Goal: Task Accomplishment & Management: Manage account settings

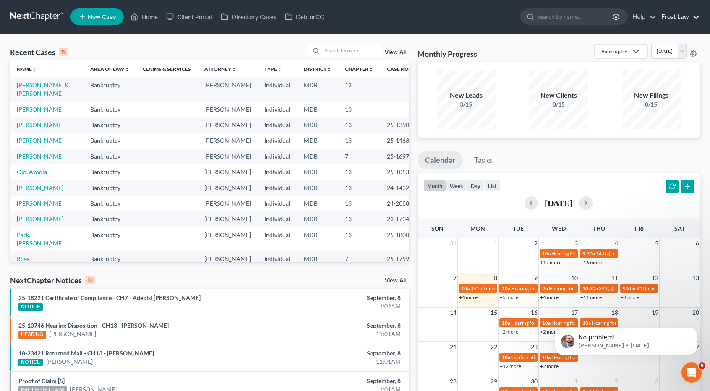
click at [675, 17] on link "Frost Law" at bounding box center [678, 16] width 42 height 15
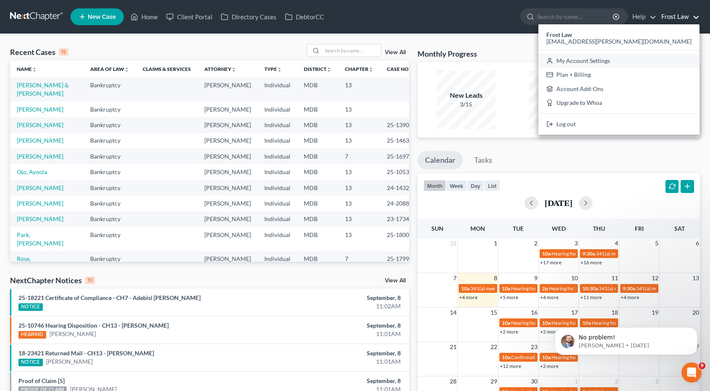
click at [651, 63] on link "My Account Settings" at bounding box center [619, 61] width 161 height 14
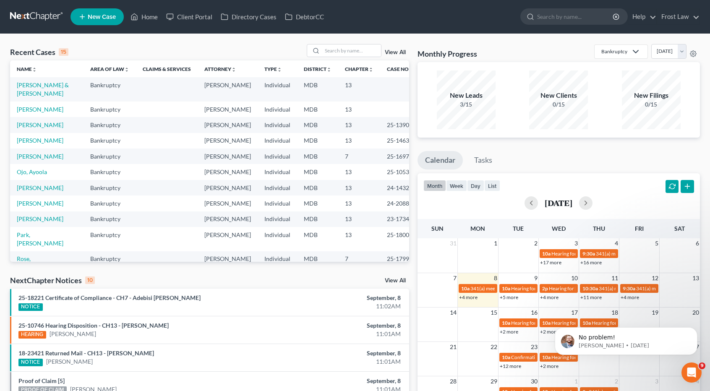
select select "24"
select select "21"
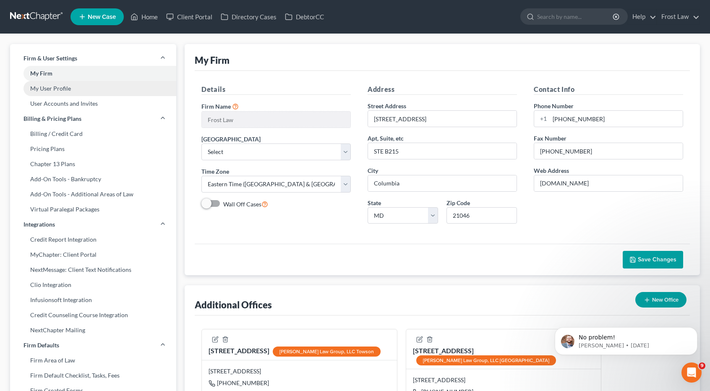
click at [81, 90] on link "My User Profile" at bounding box center [93, 88] width 166 height 15
select select "21"
select select "38"
select select "attorney"
select select "0"
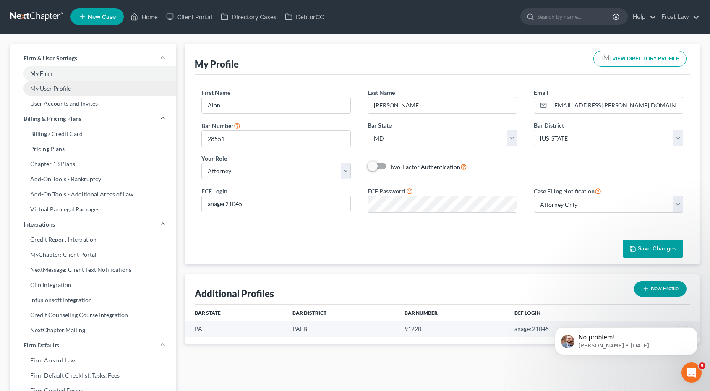
click at [73, 87] on link "My User Profile" at bounding box center [93, 88] width 166 height 15
click at [86, 89] on link "My User Profile" at bounding box center [93, 88] width 166 height 15
click at [51, 87] on link "My User Profile" at bounding box center [93, 88] width 166 height 15
click at [44, 91] on link "My User Profile" at bounding box center [93, 88] width 166 height 15
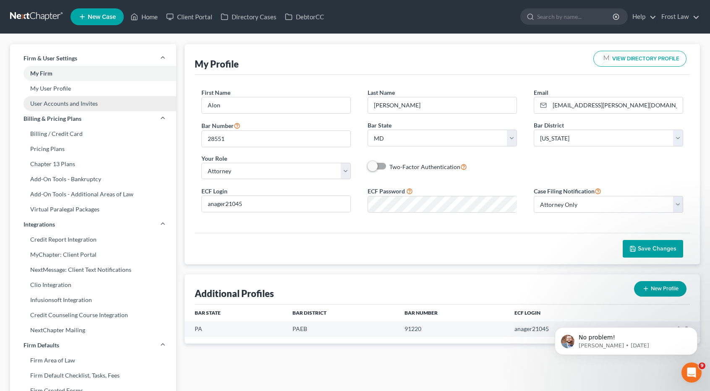
click at [53, 105] on link "User Accounts and Invites" at bounding box center [93, 103] width 166 height 15
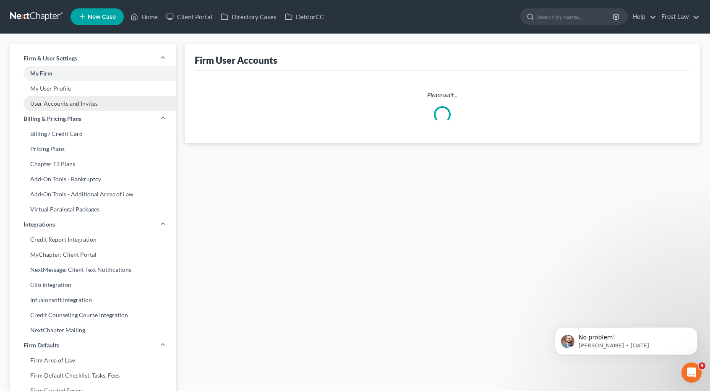
select select "0"
select select "1"
select select "0"
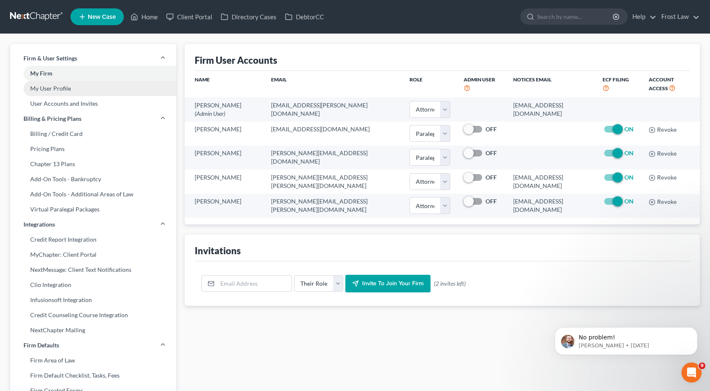
click at [55, 91] on link "My User Profile" at bounding box center [93, 88] width 166 height 15
select select "21"
select select "38"
select select "attorney"
select select "0"
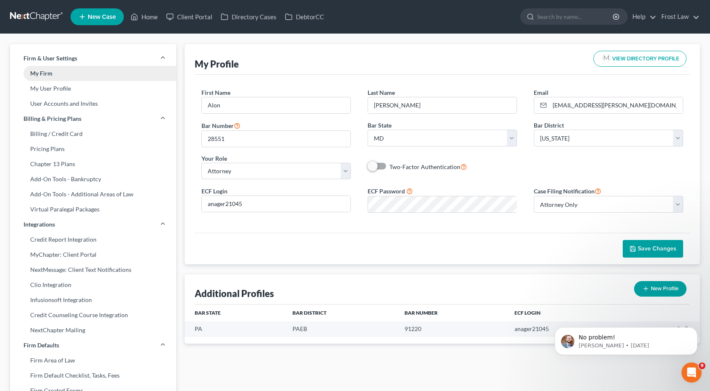
click at [50, 75] on link "My Firm" at bounding box center [93, 73] width 166 height 15
select select "38"
select select "24"
select select "21"
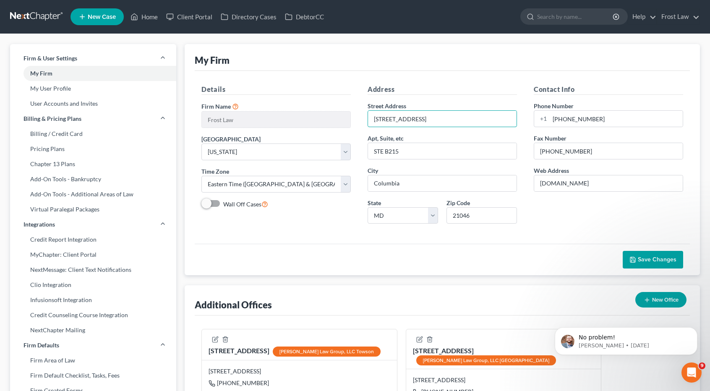
drag, startPoint x: 456, startPoint y: 117, endPoint x: 355, endPoint y: 120, distance: 101.2
click at [355, 120] on div "Details Firm Name * Frost Law Primary District Select [US_STATE] - [GEOGRAPHIC_…" at bounding box center [442, 157] width 499 height 146
type input "839 [GEOGRAPHIC_DATA]"
click at [419, 151] on input "STE B215" at bounding box center [442, 151] width 149 height 16
drag, startPoint x: 419, startPoint y: 151, endPoint x: 320, endPoint y: 147, distance: 98.7
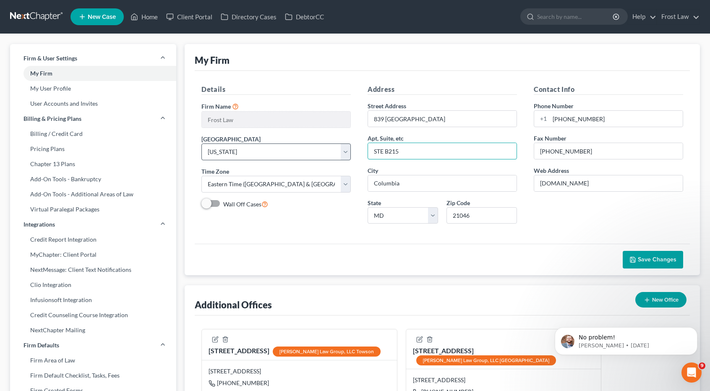
click at [320, 147] on div "Details Firm Name * Frost Law Primary District Select [US_STATE] - [GEOGRAPHIC_…" at bounding box center [442, 157] width 499 height 146
type input "Suite 400"
click at [591, 121] on input "[PHONE_NUMBER]" at bounding box center [616, 119] width 133 height 16
drag, startPoint x: 596, startPoint y: 120, endPoint x: 517, endPoint y: 117, distance: 79.0
click at [517, 117] on div "Details Firm Name * Frost Law Primary District Select [US_STATE] - [GEOGRAPHIC_…" at bounding box center [442, 157] width 499 height 146
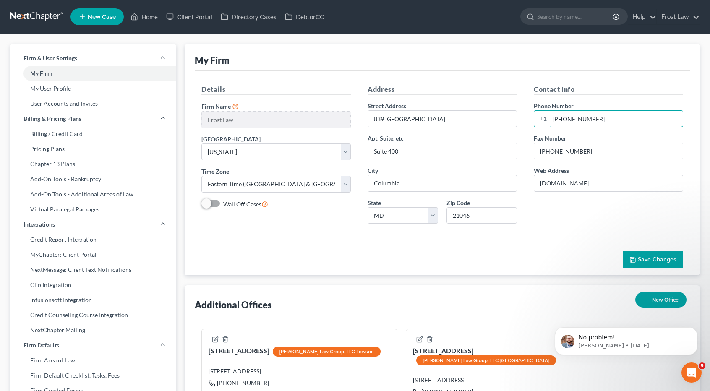
type input "[PHONE_NUMBER]"
drag, startPoint x: 582, startPoint y: 149, endPoint x: 507, endPoint y: 151, distance: 75.2
click at [507, 151] on div "Details Firm Name * Frost Law Primary District Select [US_STATE] - [GEOGRAPHIC_…" at bounding box center [442, 157] width 499 height 146
drag, startPoint x: 593, startPoint y: 182, endPoint x: 533, endPoint y: 184, distance: 59.6
click at [533, 184] on div "Contact Info Phone Number [PHONE_NUMBER] Fax Number Web Address [DOMAIN_NAME]" at bounding box center [609, 157] width 166 height 146
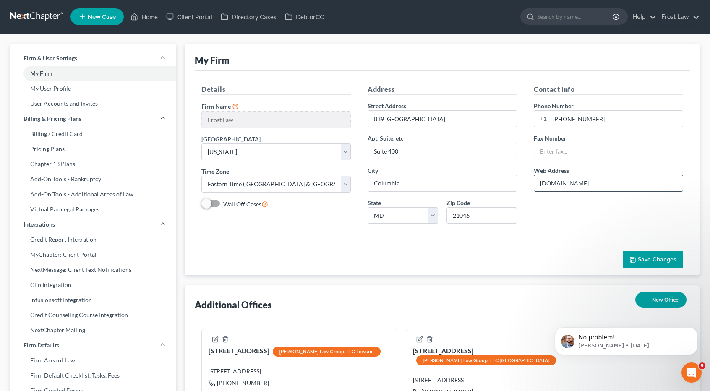
click at [604, 178] on input "[DOMAIN_NAME]" at bounding box center [608, 183] width 149 height 16
drag, startPoint x: 599, startPoint y: 180, endPoint x: 495, endPoint y: 188, distance: 104.0
click at [496, 188] on div "Details Firm Name * Frost Law Primary District Select [US_STATE] - [GEOGRAPHIC_…" at bounding box center [442, 157] width 499 height 146
type input "[DOMAIN_NAME]"
drag, startPoint x: 400, startPoint y: 182, endPoint x: 355, endPoint y: 181, distance: 44.5
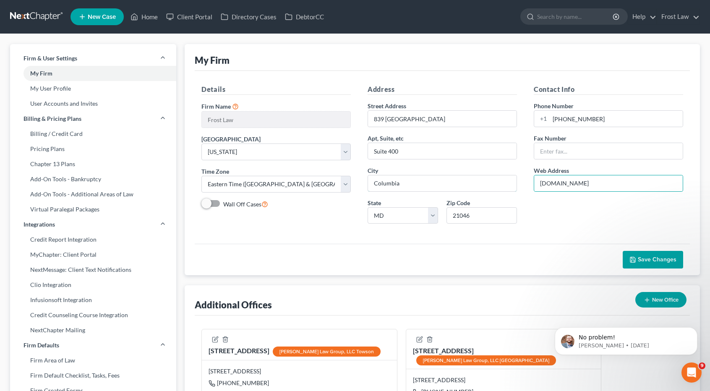
click at [355, 181] on div "Details Firm Name * Frost Law Primary District Select [US_STATE] - [GEOGRAPHIC_…" at bounding box center [442, 157] width 499 height 146
type input "[GEOGRAPHIC_DATA]"
drag, startPoint x: 476, startPoint y: 217, endPoint x: 431, endPoint y: 214, distance: 45.0
click at [432, 214] on div "State State [US_STATE] AK AR AZ CA CO CT DE DC [GEOGRAPHIC_DATA] [GEOGRAPHIC_DA…" at bounding box center [442, 215] width 158 height 32
type input "21401"
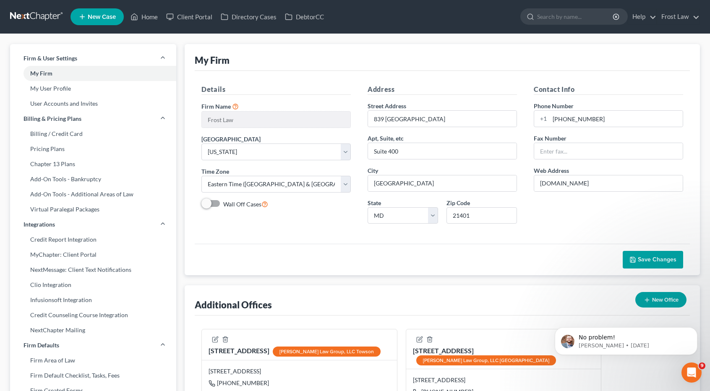
click at [653, 254] on button "Save Changes" at bounding box center [653, 260] width 60 height 18
click at [42, 15] on link at bounding box center [37, 16] width 54 height 15
